Goal: Information Seeking & Learning: Learn about a topic

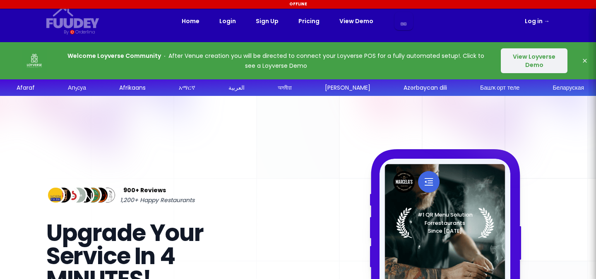
select select "en"
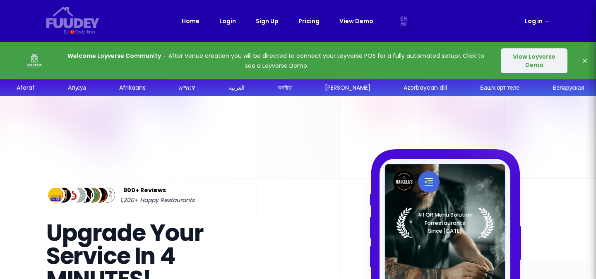
select select "en"
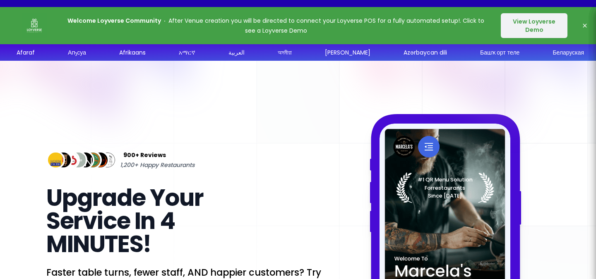
scroll to position [29, 0]
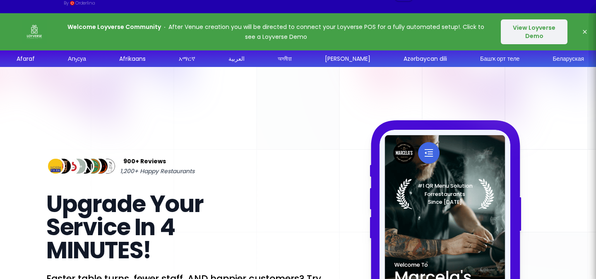
click at [536, 33] on button "View Loyverse Demo" at bounding box center [533, 31] width 67 height 25
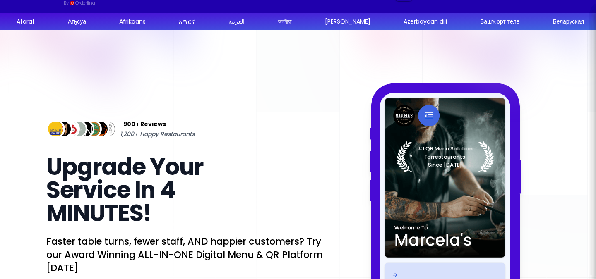
select select "en"
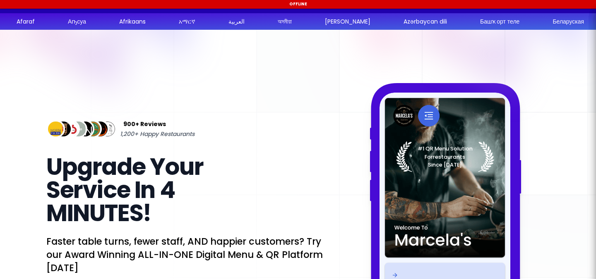
select select "en"
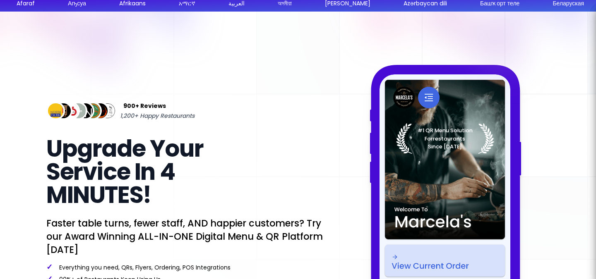
scroll to position [0, 0]
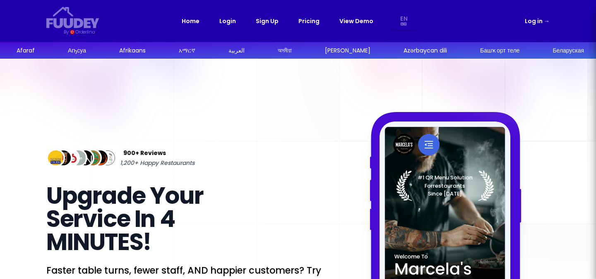
select select "en"
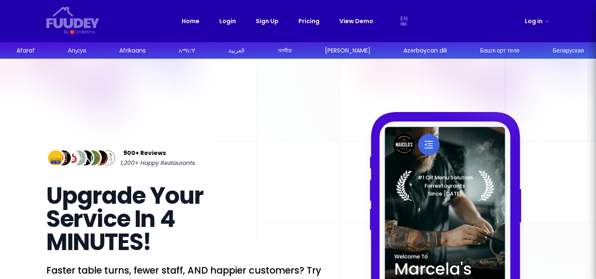
select select "en"
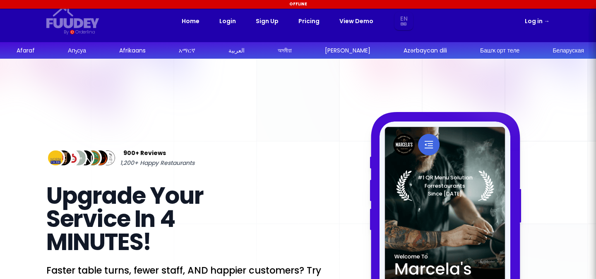
select select "en"
